Goal: Information Seeking & Learning: Find specific fact

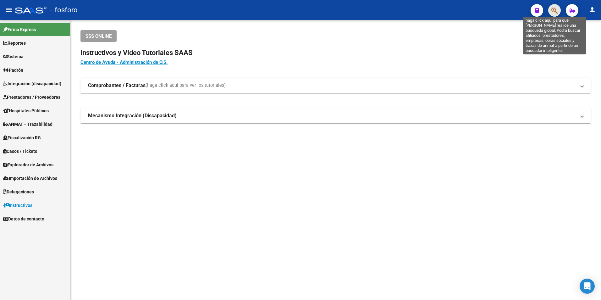
click at [554, 9] on icon "button" at bounding box center [554, 10] width 6 height 7
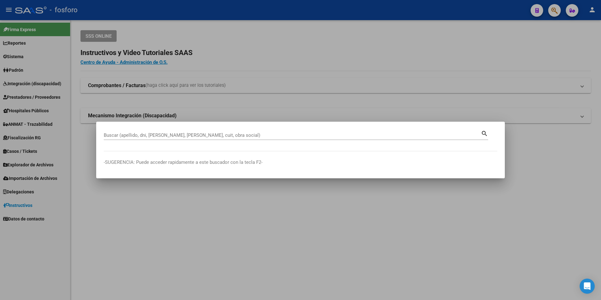
click at [187, 130] on div "Buscar (apellido, dni, [PERSON_NAME], nro traspaso, cuit, obra social) search" at bounding box center [296, 134] width 384 height 11
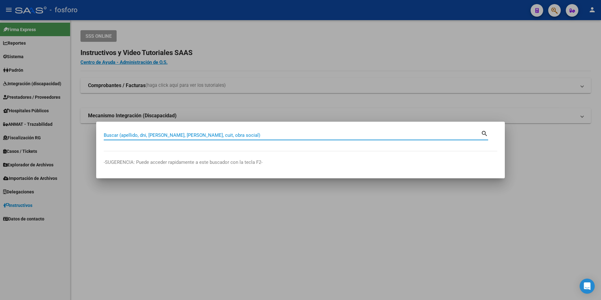
click at [189, 137] on input "Buscar (apellido, dni, [PERSON_NAME], [PERSON_NAME], cuit, obra social)" at bounding box center [292, 135] width 377 height 6
type input "LIB SALUD"
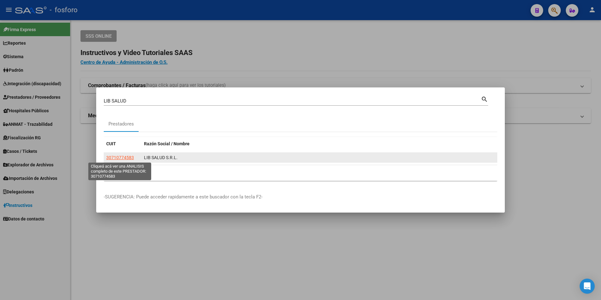
click at [116, 158] on span "30710774583" at bounding box center [120, 157] width 28 height 5
type textarea "30710774583"
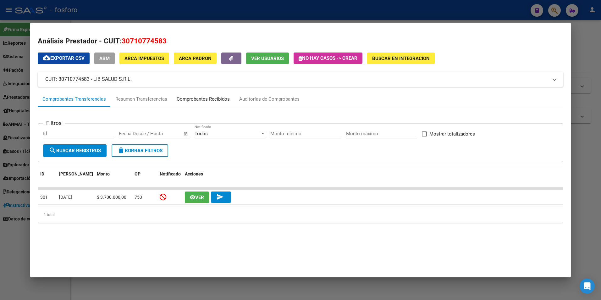
drag, startPoint x: 212, startPoint y: 97, endPoint x: 216, endPoint y: 98, distance: 3.4
click at [216, 98] on div "Comprobantes Recibidos" at bounding box center [203, 99] width 63 height 15
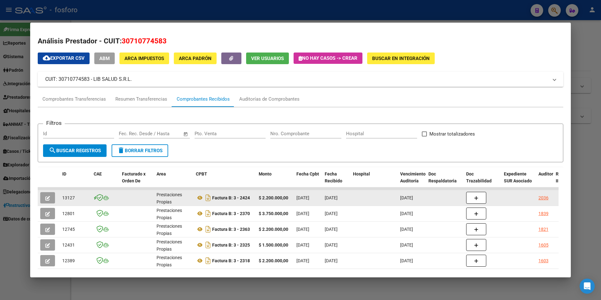
click at [384, 197] on div at bounding box center [374, 197] width 42 height 7
drag, startPoint x: 261, startPoint y: 197, endPoint x: 290, endPoint y: 198, distance: 28.6
click at [290, 198] on div "$ 2.200.000,00" at bounding box center [275, 197] width 33 height 7
copy strong "2.200.000,00"
